Goal: Task Accomplishment & Management: Manage account settings

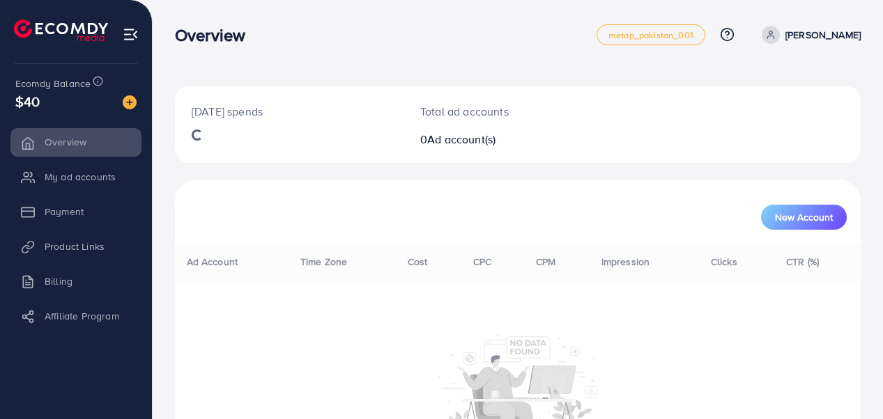
click at [789, 162] on div "[DATE] spends Total ad accounts 0 Ad account(s) New Account Ad Account Time Zon…" at bounding box center [517, 293] width 685 height 414
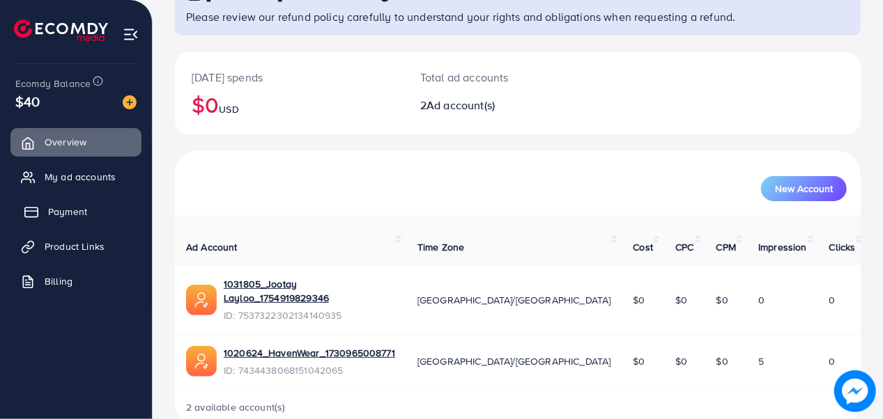
click at [26, 222] on link "Payment" at bounding box center [75, 212] width 131 height 28
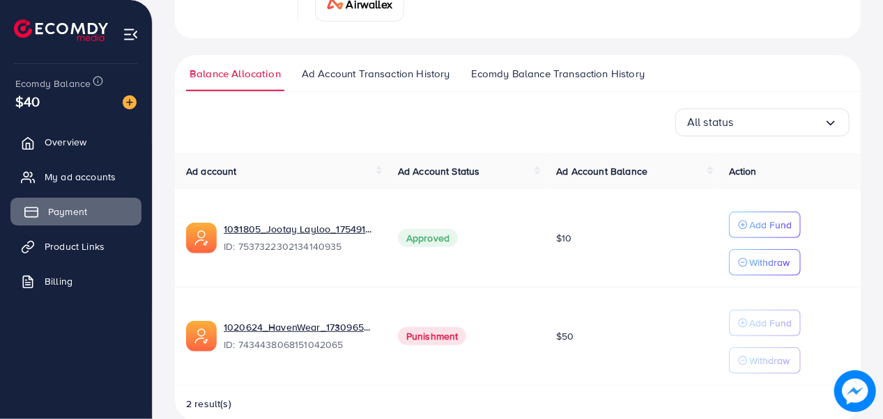
scroll to position [292, 0]
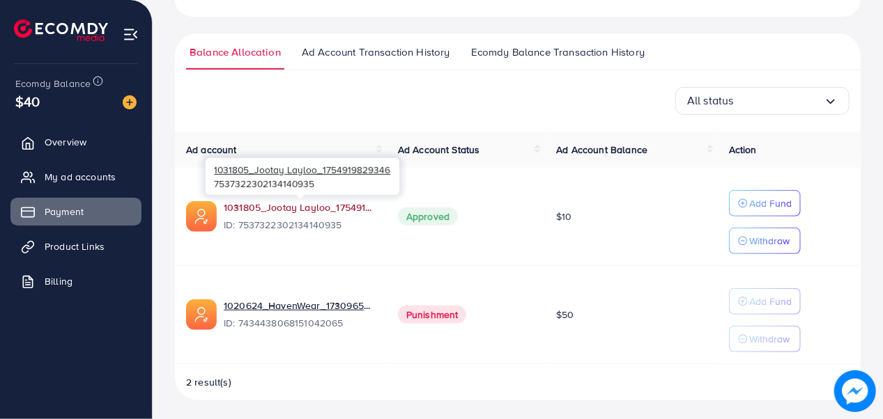
click at [278, 208] on link "1031805_Jootay Layloo_1754919829346" at bounding box center [300, 208] width 152 height 14
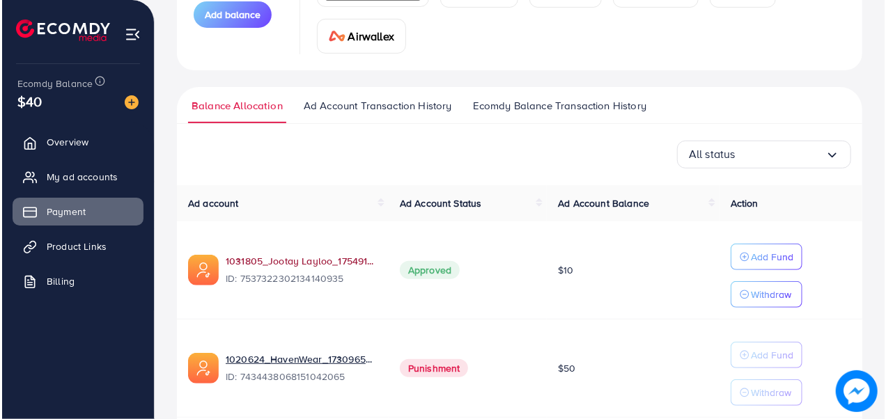
scroll to position [248, 0]
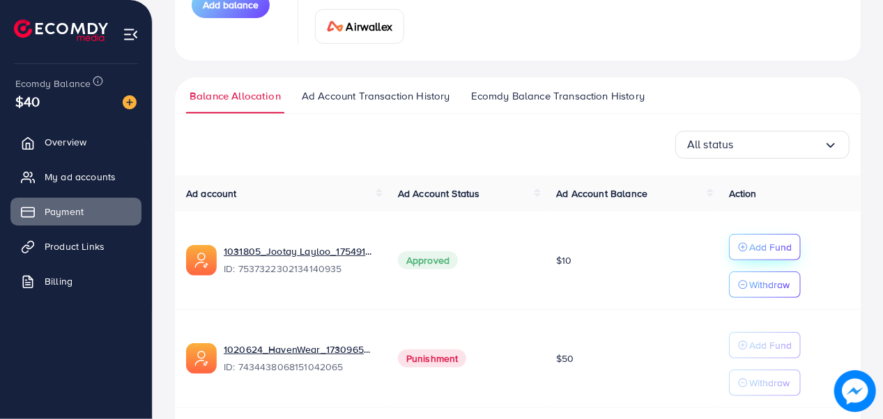
click at [772, 242] on p "Add Fund" at bounding box center [770, 247] width 42 height 17
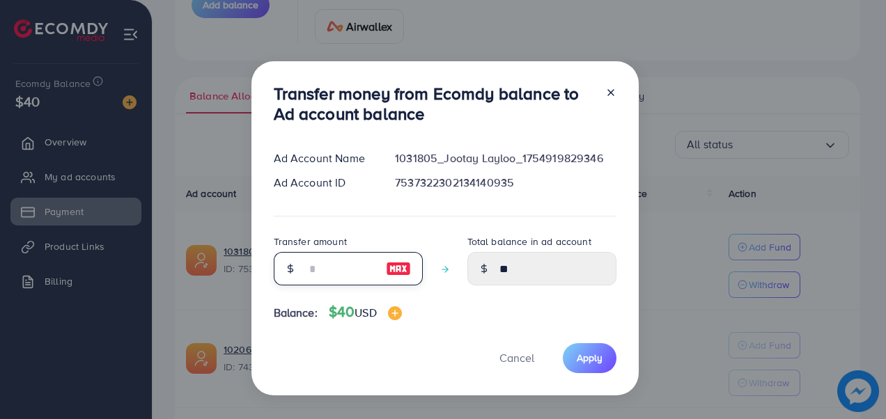
click at [308, 252] on input "number" at bounding box center [341, 268] width 70 height 33
type input "**"
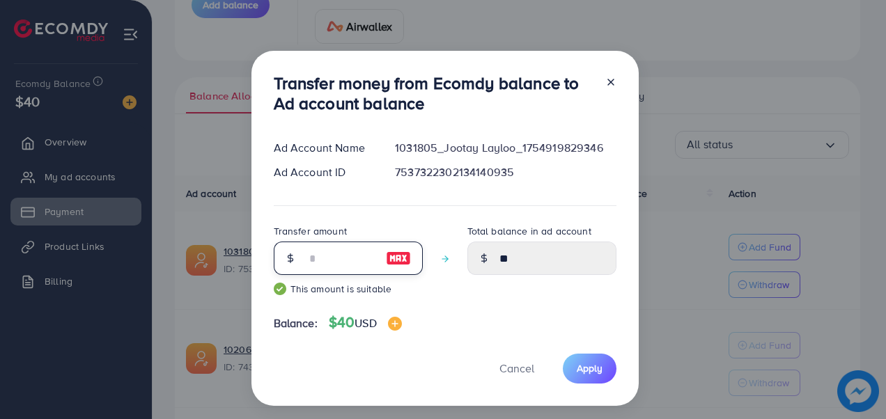
type input "*****"
type input "**"
click at [593, 373] on span "Apply" at bounding box center [590, 369] width 26 height 14
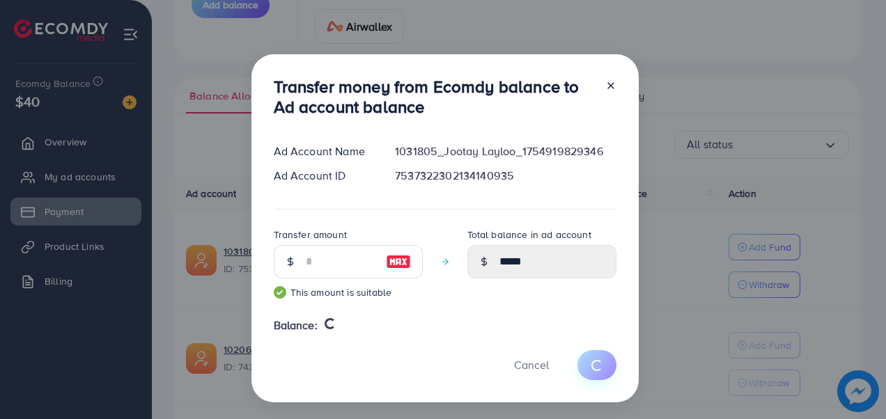
type input "**"
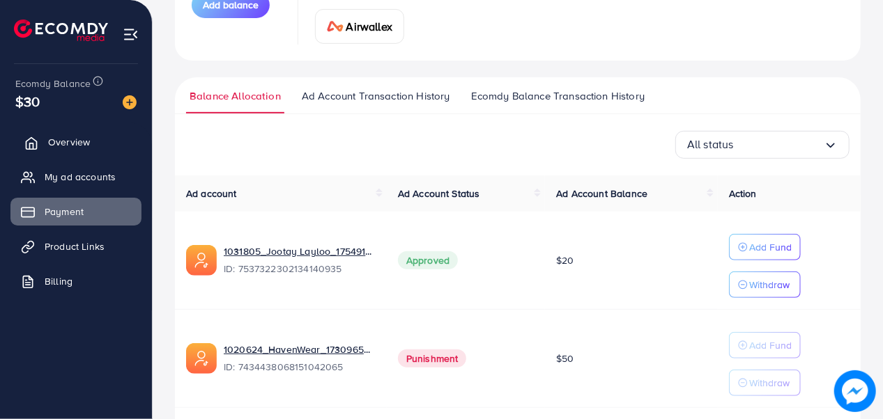
click at [86, 145] on link "Overview" at bounding box center [75, 142] width 131 height 28
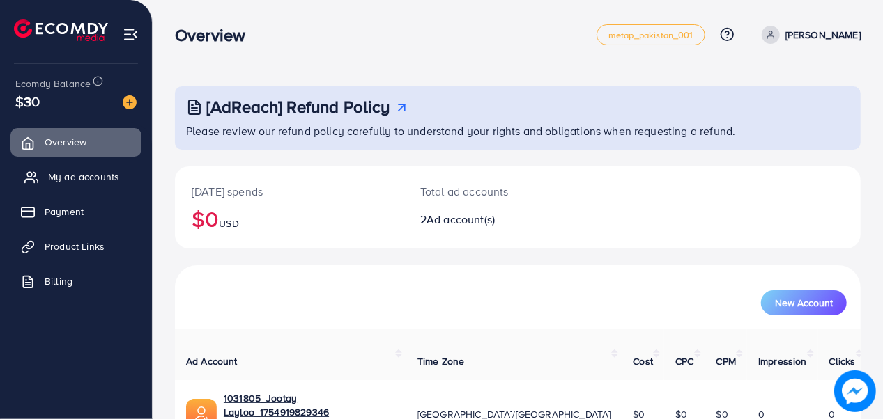
click at [121, 185] on link "My ad accounts" at bounding box center [75, 177] width 131 height 28
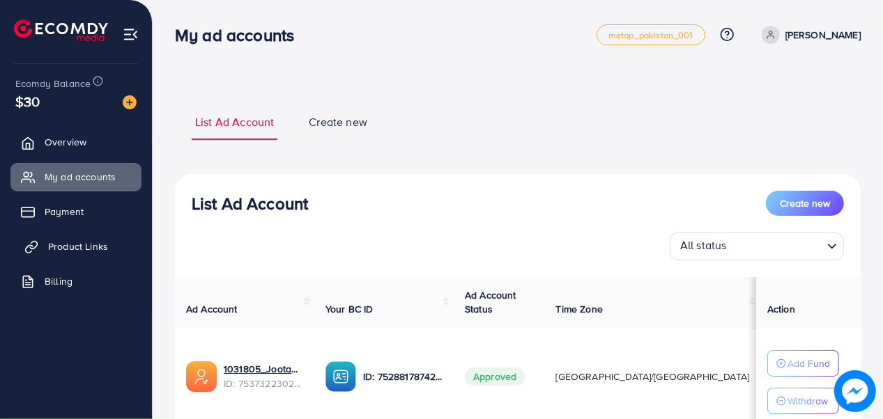
click at [118, 249] on link "Product Links" at bounding box center [75, 247] width 131 height 28
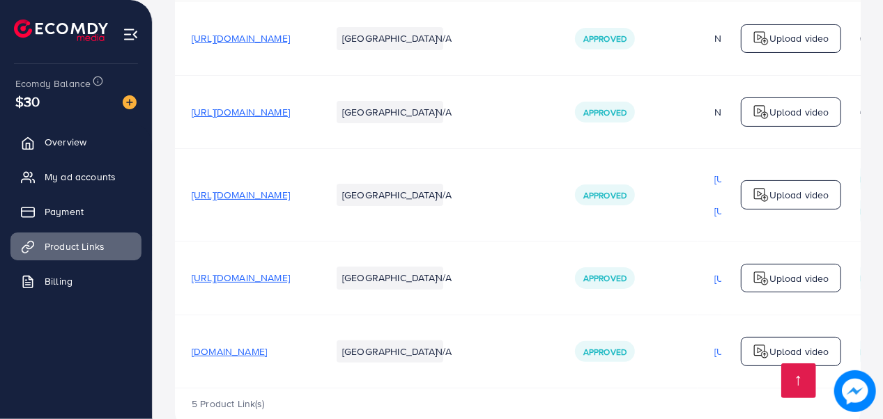
scroll to position [185, 0]
click at [290, 197] on span "[URL][DOMAIN_NAME]" at bounding box center [241, 194] width 98 height 14
click at [635, 202] on div "Approved" at bounding box center [605, 194] width 60 height 21
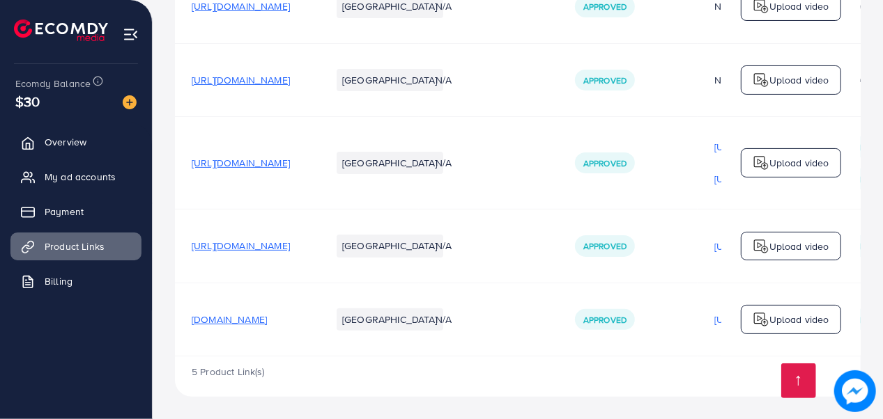
scroll to position [223, 0]
click at [267, 322] on span "[DOMAIN_NAME]" at bounding box center [229, 320] width 75 height 14
click at [626, 318] on span "Approved" at bounding box center [604, 320] width 43 height 12
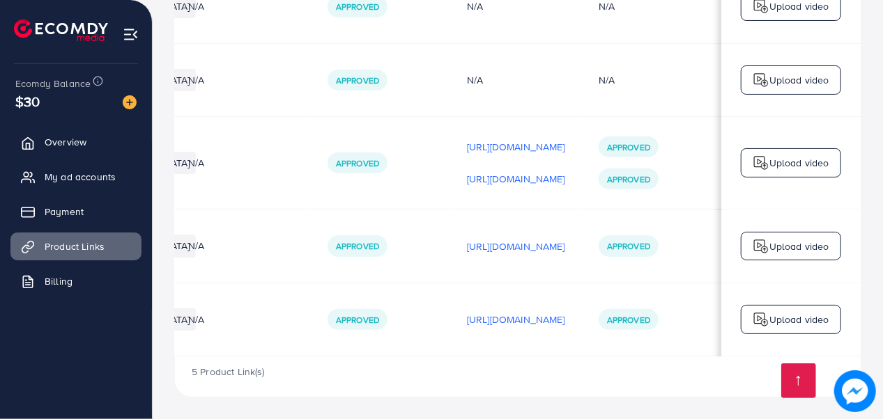
scroll to position [0, 355]
drag, startPoint x: 552, startPoint y: 361, endPoint x: 497, endPoint y: 358, distance: 55.1
click at [497, 358] on div "5 Product Link(s)" at bounding box center [517, 377] width 685 height 40
click at [515, 141] on p "[URL][DOMAIN_NAME]" at bounding box center [516, 147] width 98 height 17
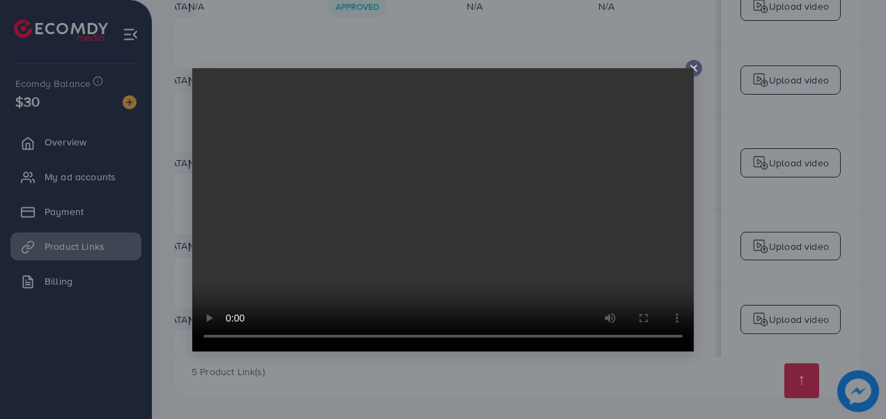
click at [698, 68] on icon at bounding box center [693, 68] width 11 height 11
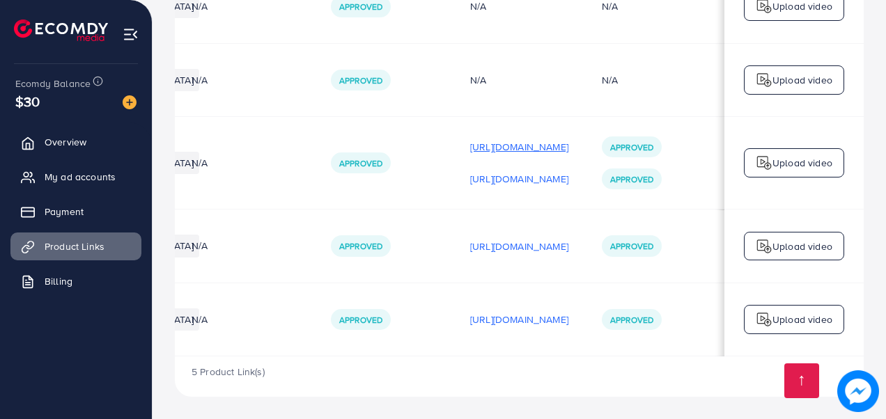
scroll to position [0, 414]
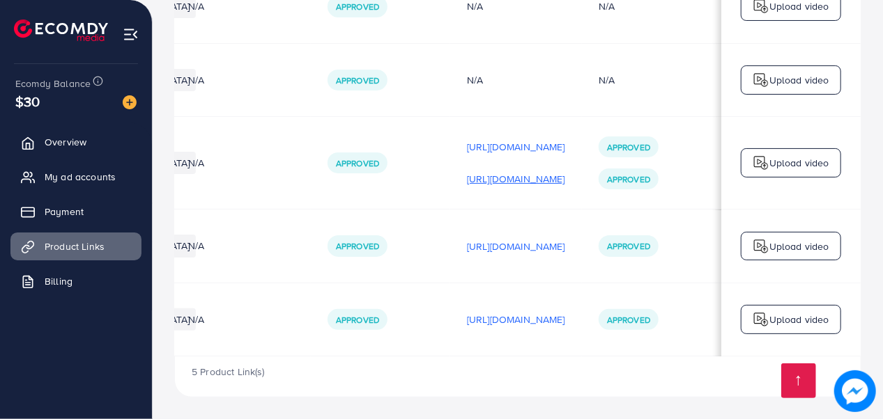
click at [518, 171] on p "[URL][DOMAIN_NAME]" at bounding box center [516, 179] width 98 height 17
